Goal: Task Accomplishment & Management: Manage account settings

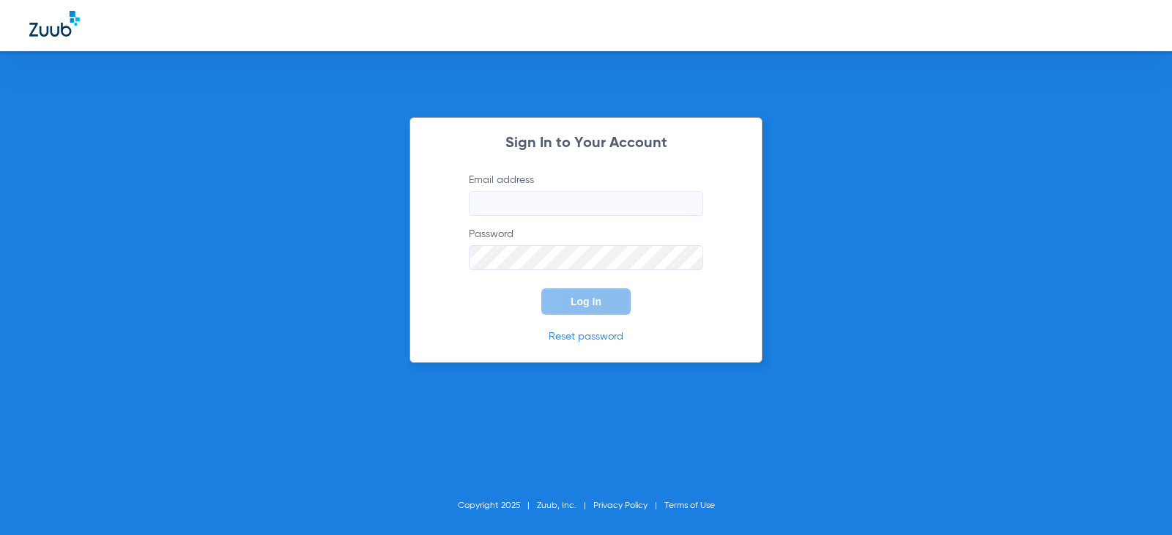
click at [526, 205] on input "Email address" at bounding box center [586, 203] width 234 height 25
click at [571, 203] on input "charleencontos13" at bounding box center [586, 203] width 234 height 25
click at [464, 267] on form "Email address Invalid email address charleencontos13 Password Log In" at bounding box center [586, 244] width 278 height 142
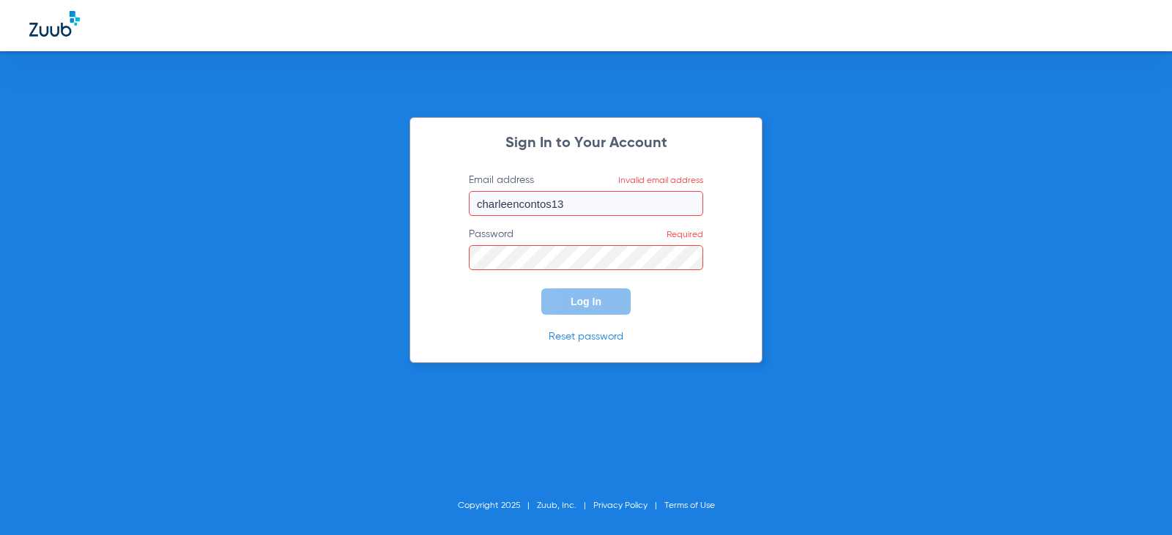
click at [568, 201] on input "charleencontos13" at bounding box center [586, 203] width 234 height 25
type input "[EMAIL_ADDRESS][DOMAIN_NAME]"
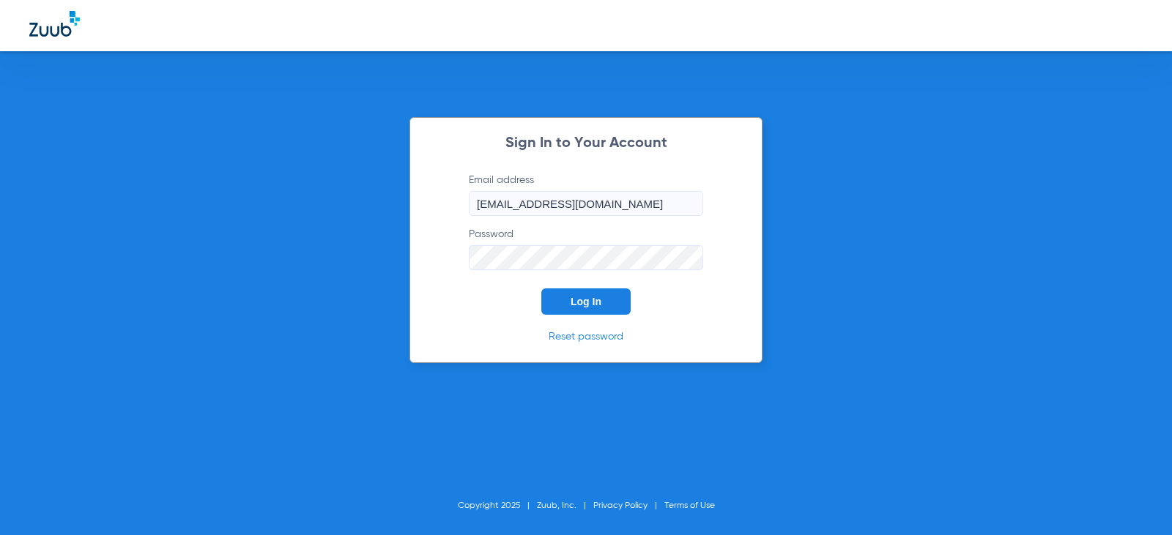
click at [541, 289] on button "Log In" at bounding box center [585, 302] width 89 height 26
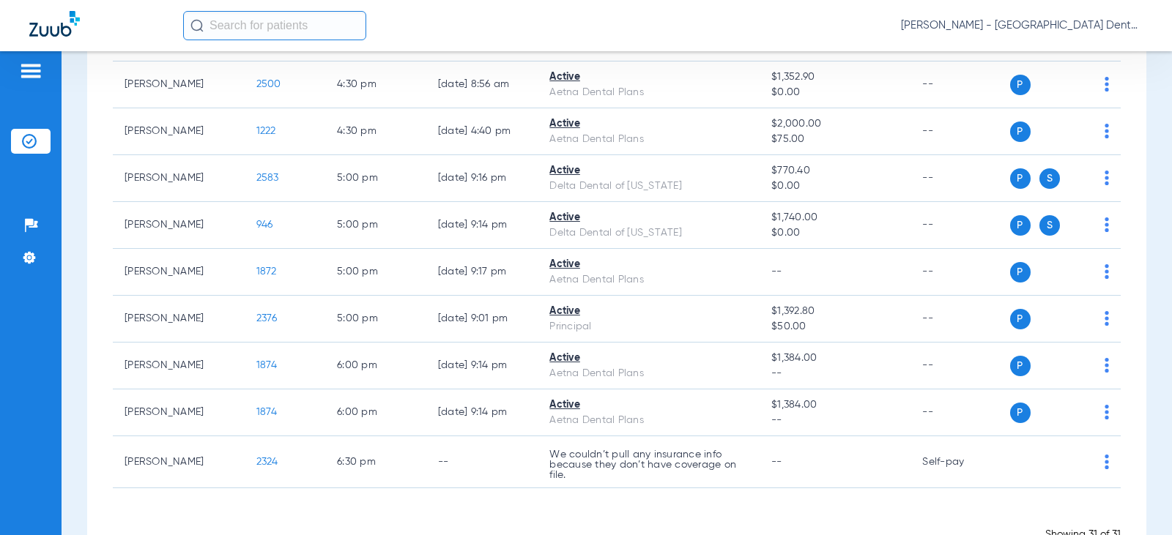
scroll to position [1311, 0]
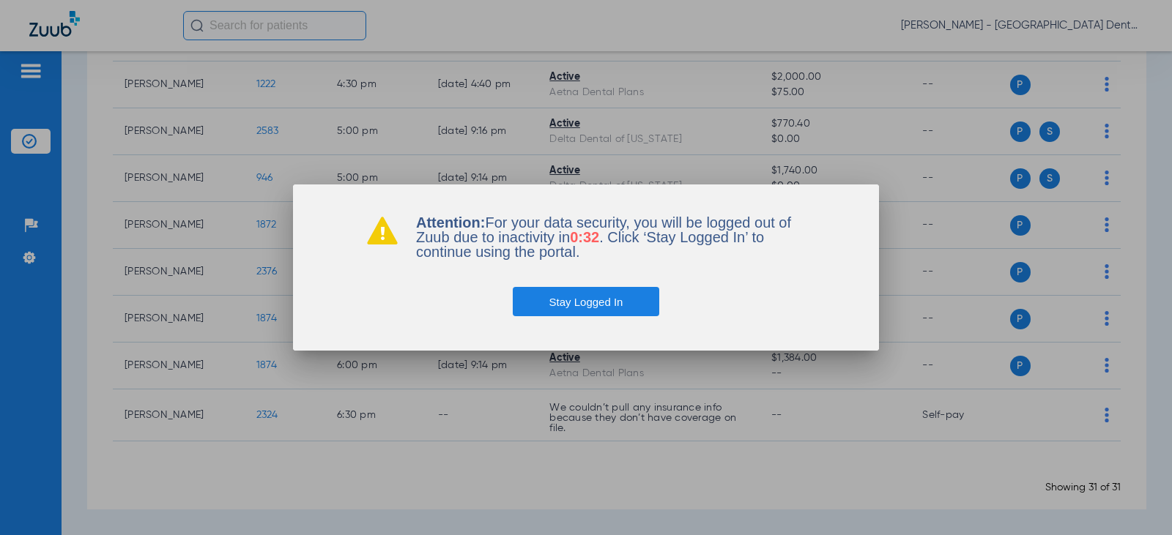
click at [591, 305] on button "Stay Logged In" at bounding box center [586, 301] width 147 height 29
click at [592, 314] on button "Stay Logged In" at bounding box center [586, 301] width 147 height 29
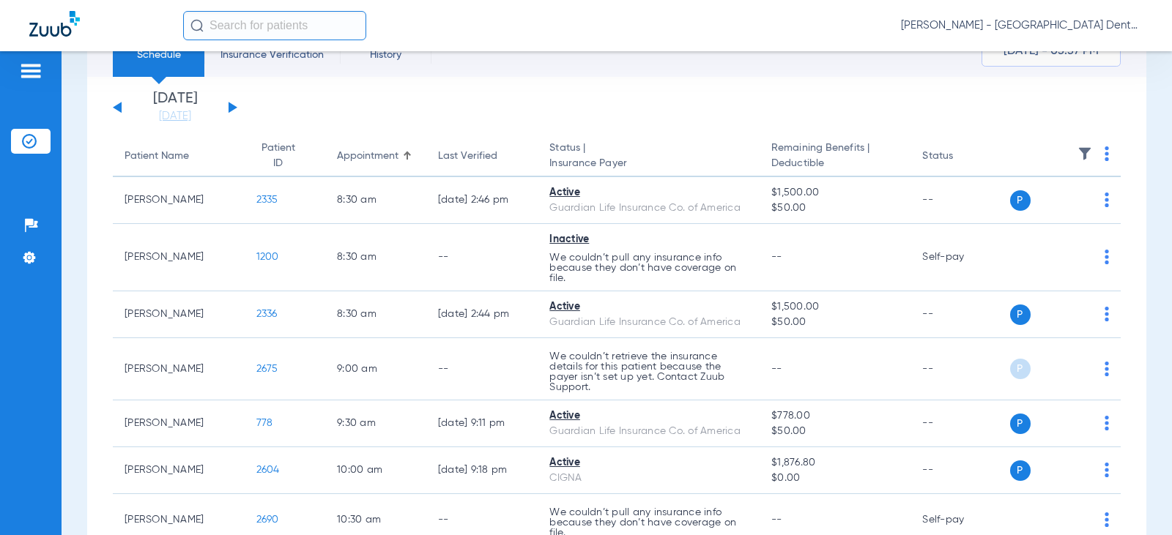
scroll to position [0, 0]
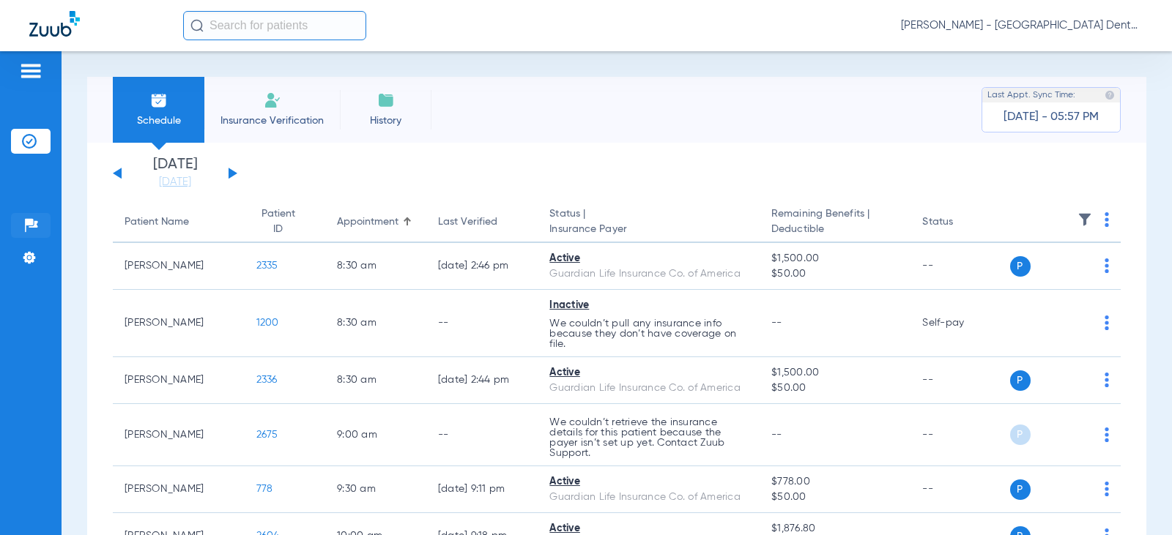
click at [30, 226] on img at bounding box center [31, 225] width 15 height 15
